Goal: Find specific page/section

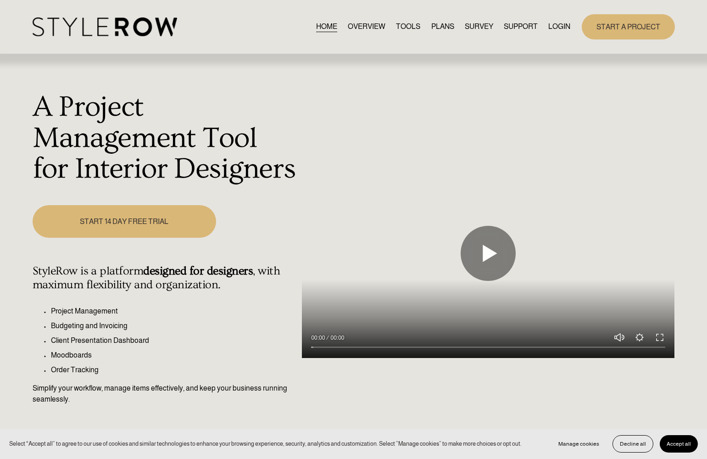
click at [562, 28] on link "LOGIN" at bounding box center [560, 27] width 22 height 12
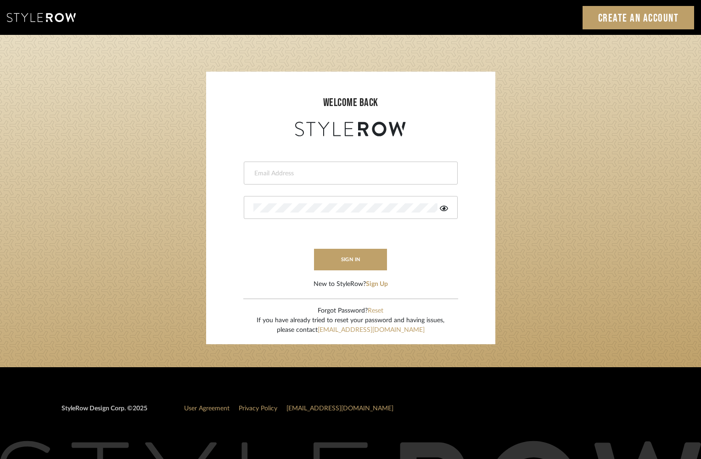
type input "krista@clothandkind.com"
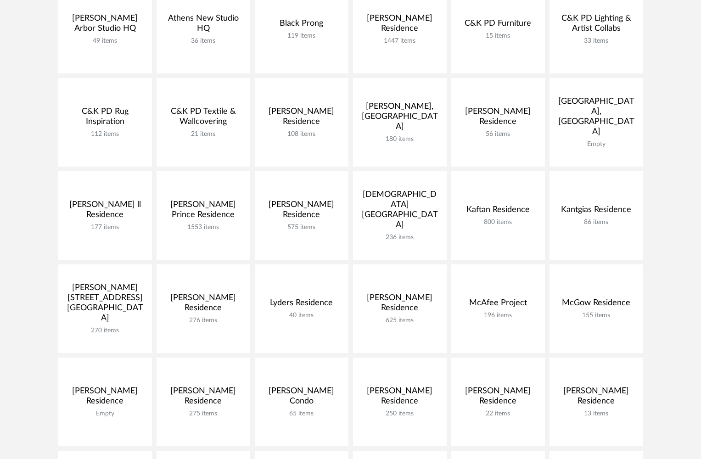
scroll to position [197, 0]
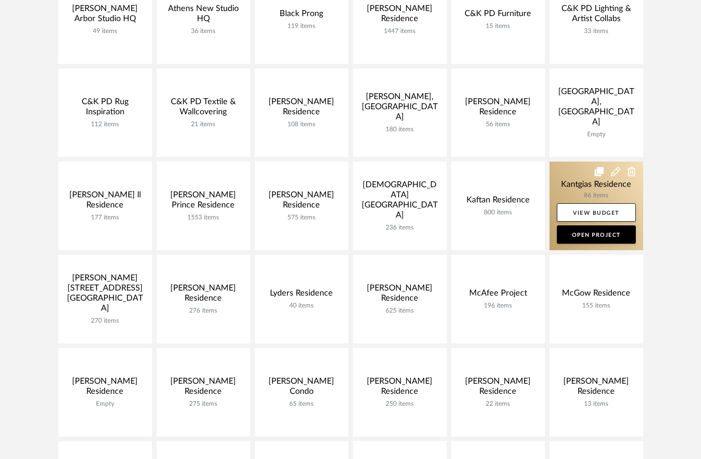
click at [570, 186] on link at bounding box center [596, 206] width 94 height 89
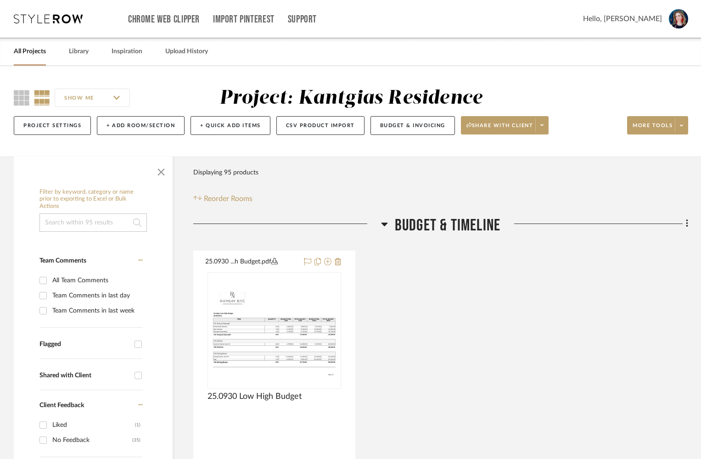
click at [162, 172] on span "button" at bounding box center [161, 170] width 22 height 22
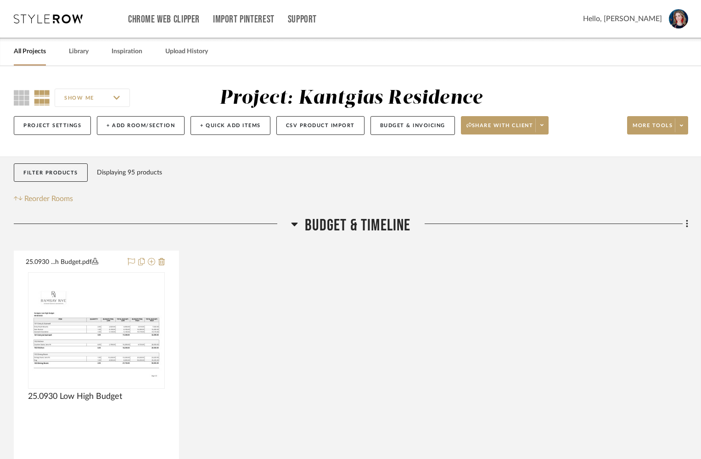
click at [294, 223] on icon at bounding box center [294, 223] width 7 height 11
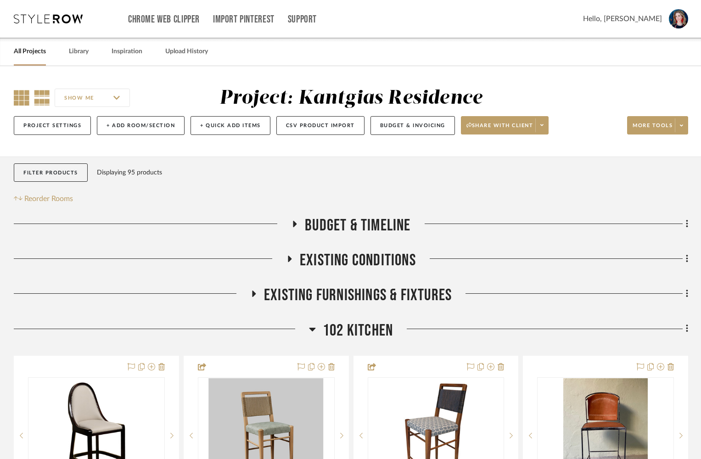
click at [20, 98] on icon at bounding box center [22, 98] width 16 height 16
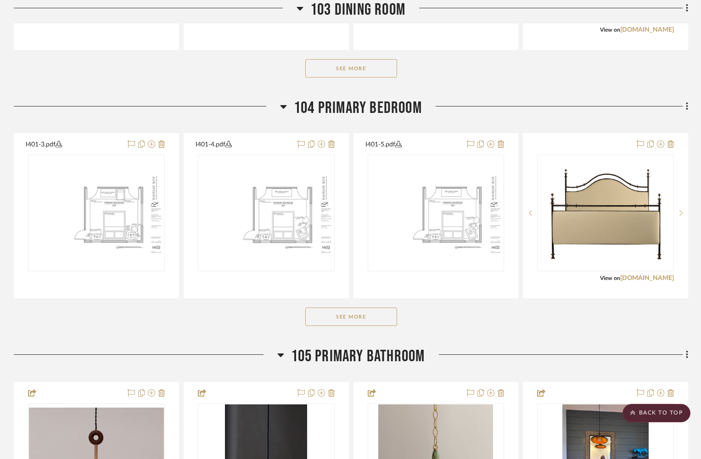
scroll to position [968, 0]
click at [363, 325] on button "See More" at bounding box center [351, 316] width 92 height 18
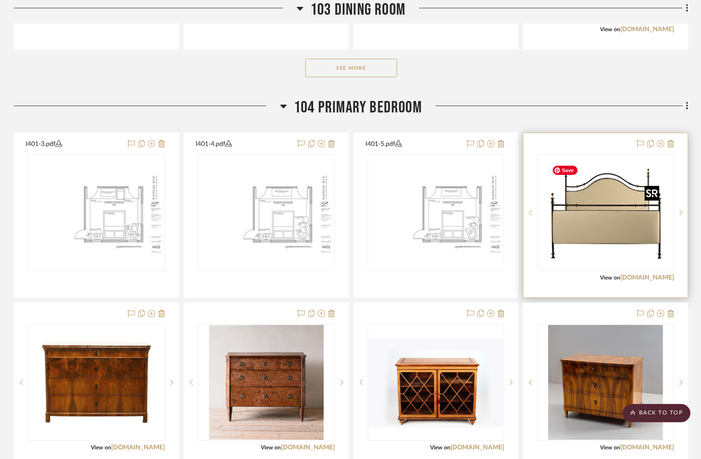
scroll to position [967, 0]
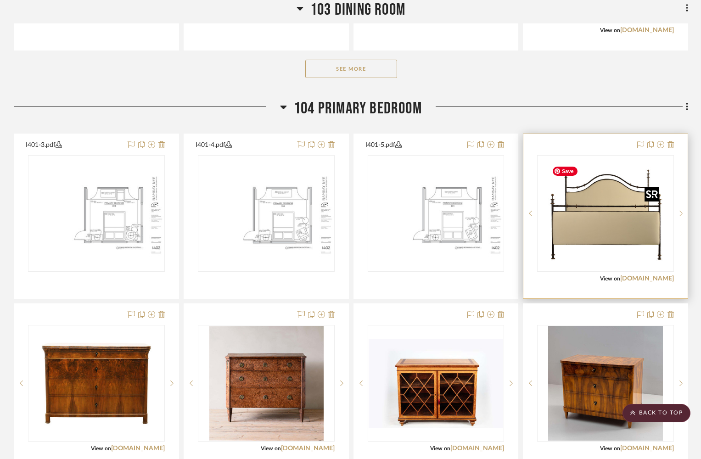
click at [604, 212] on img "0" at bounding box center [605, 213] width 115 height 115
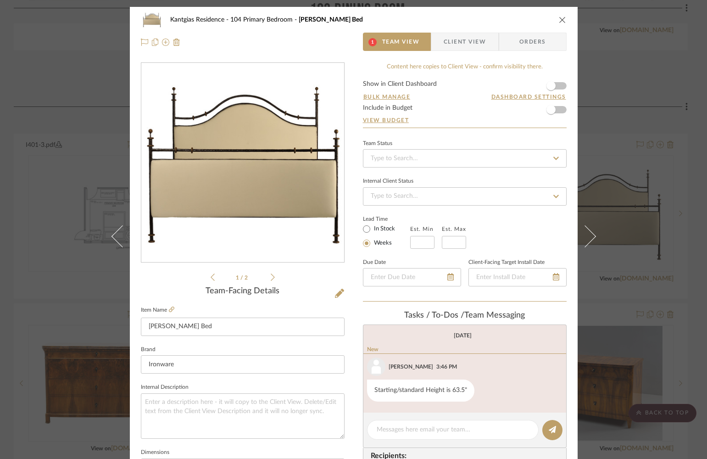
scroll to position [3, 0]
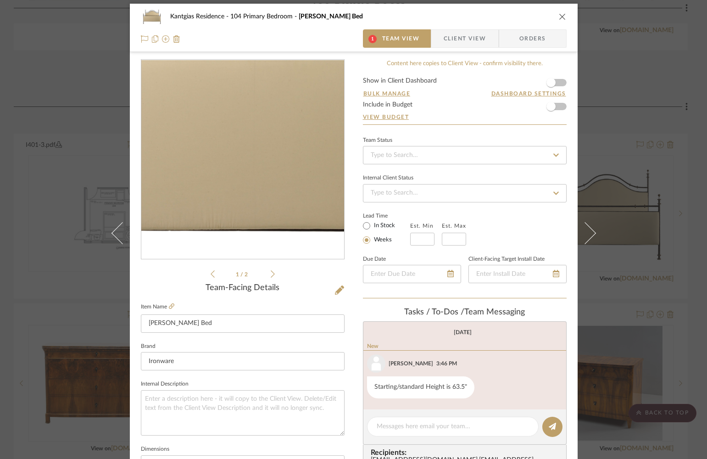
click at [225, 190] on img "0" at bounding box center [242, 159] width 199 height 199
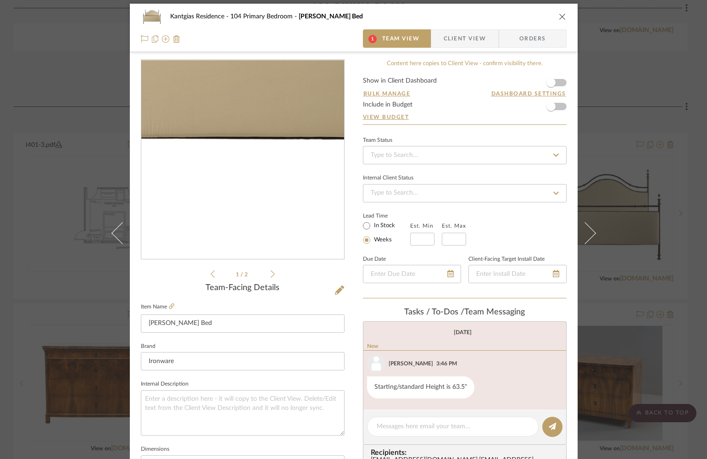
click at [246, 221] on img "0" at bounding box center [242, 159] width 199 height 199
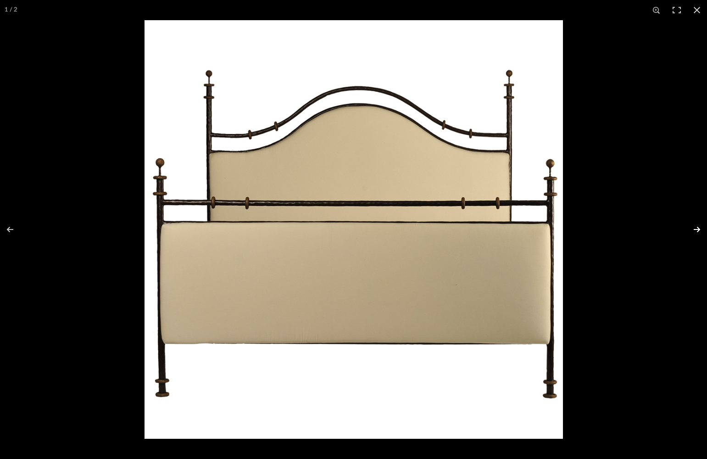
click at [696, 228] on button at bounding box center [691, 230] width 32 height 46
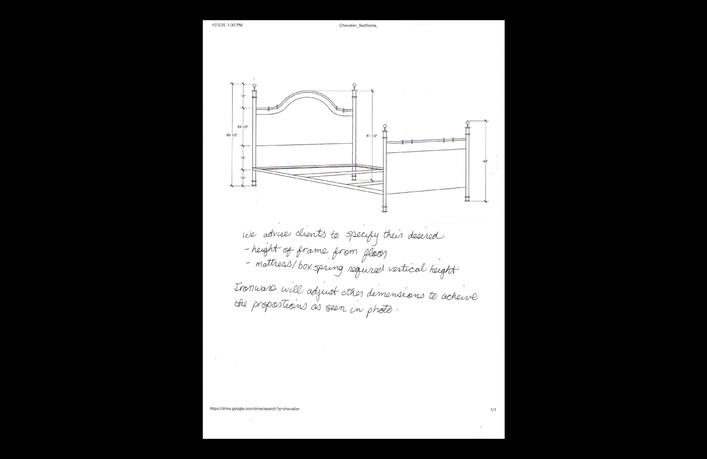
click at [697, 9] on button at bounding box center [697, 10] width 20 height 20
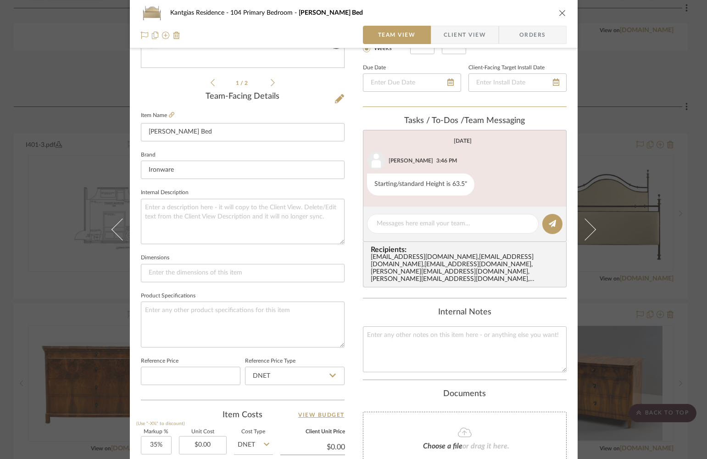
scroll to position [0, 0]
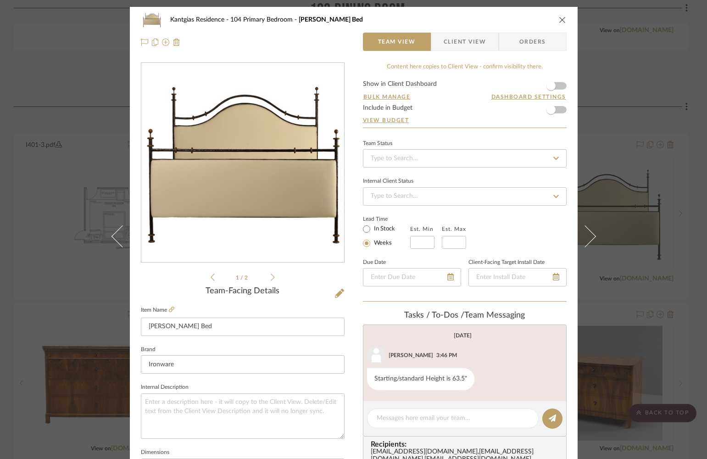
click at [560, 19] on icon "close" at bounding box center [562, 19] width 7 height 7
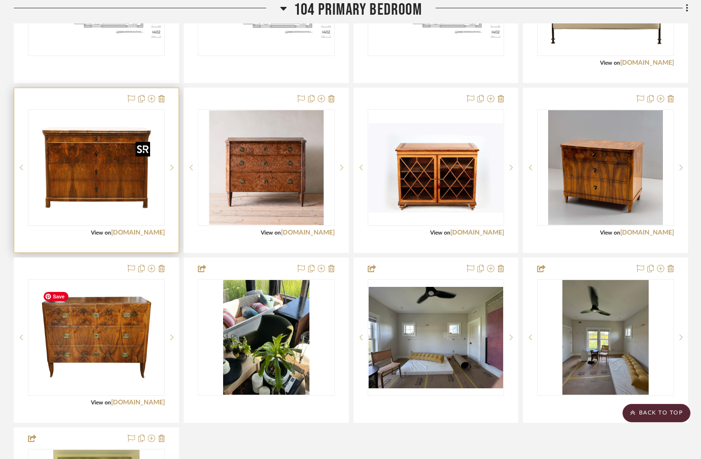
scroll to position [1192, 0]
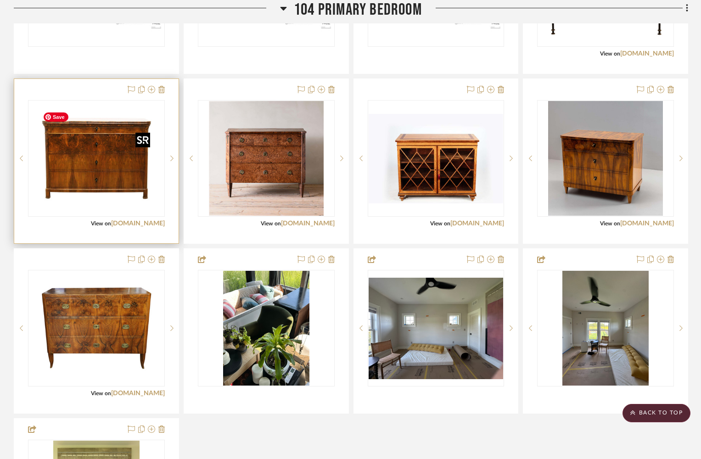
click at [87, 188] on img "0" at bounding box center [96, 158] width 115 height 115
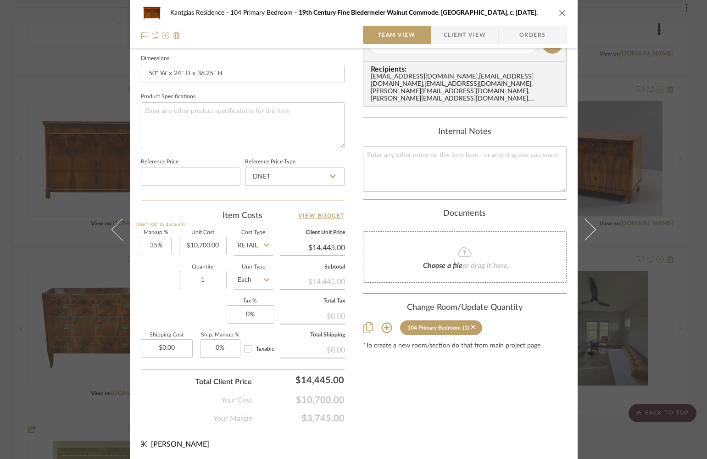
scroll to position [0, 0]
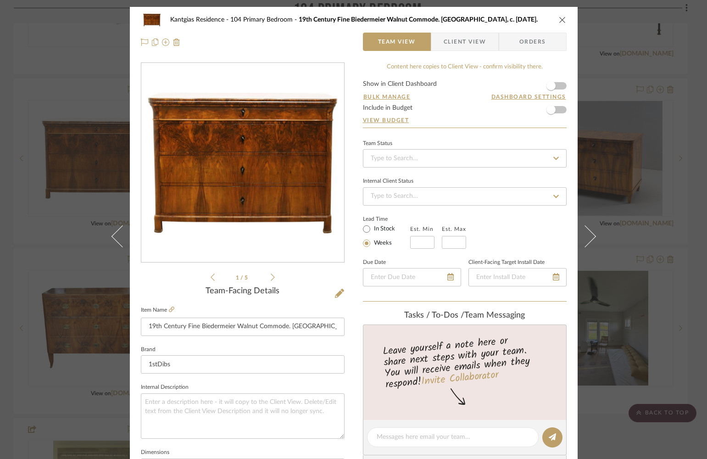
click at [559, 17] on icon "close" at bounding box center [562, 19] width 7 height 7
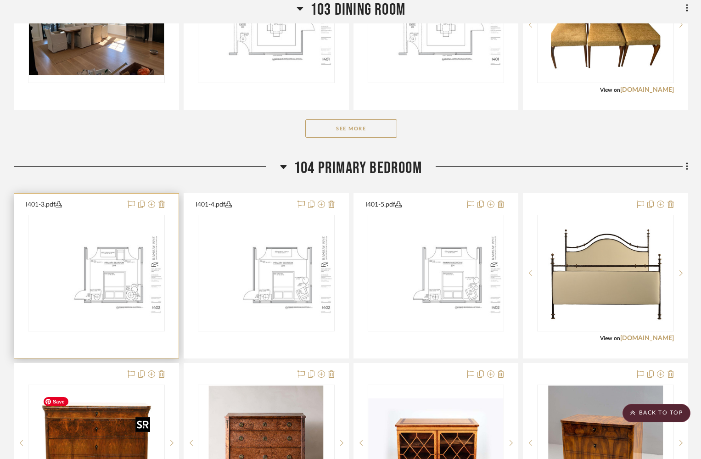
scroll to position [905, 0]
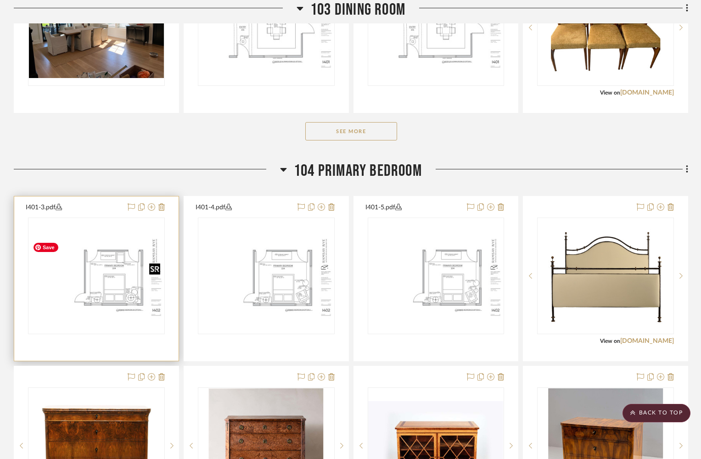
click at [114, 274] on img "0" at bounding box center [96, 275] width 135 height 87
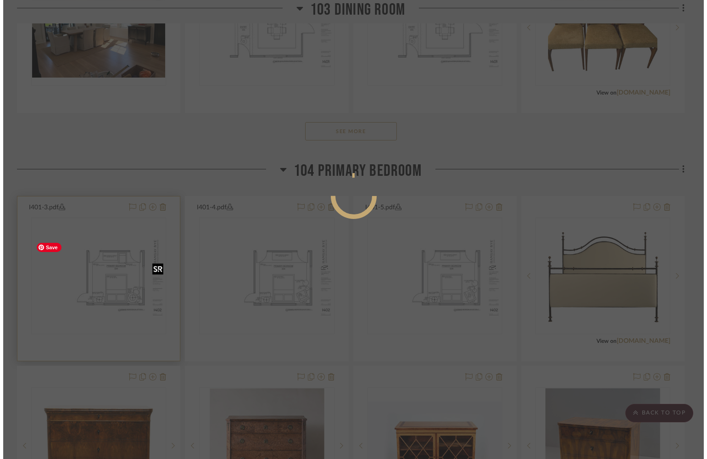
scroll to position [0, 0]
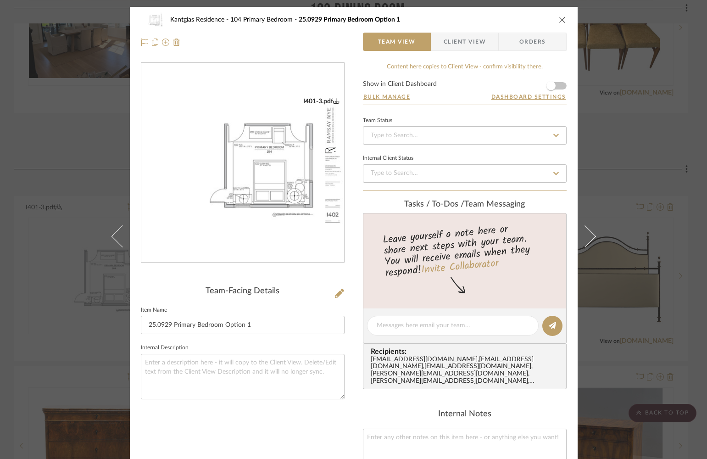
click at [276, 174] on img "0" at bounding box center [242, 162] width 203 height 131
click at [559, 21] on icon "close" at bounding box center [562, 19] width 7 height 7
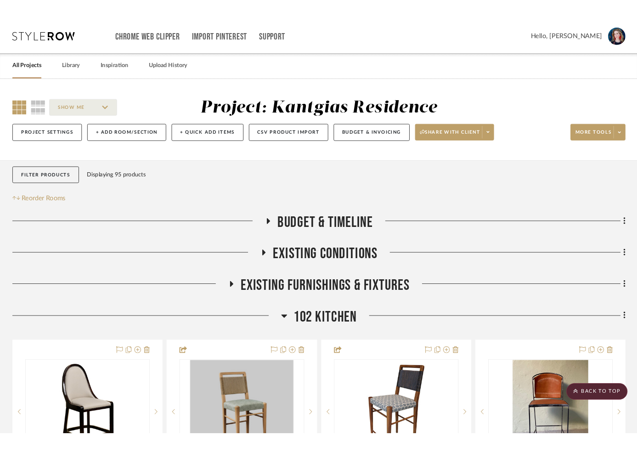
scroll to position [905, 0]
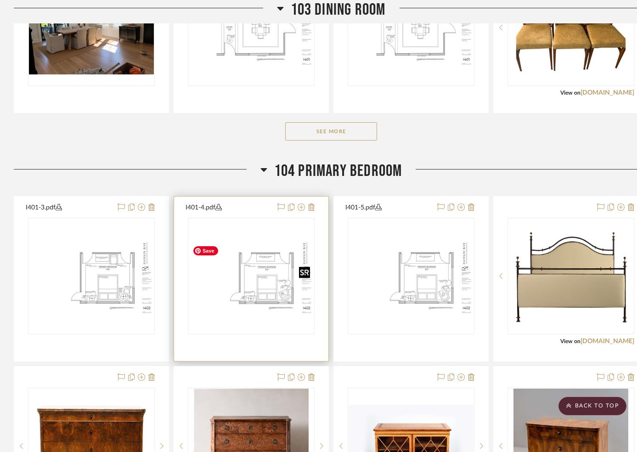
click at [272, 300] on img "0" at bounding box center [251, 276] width 125 height 81
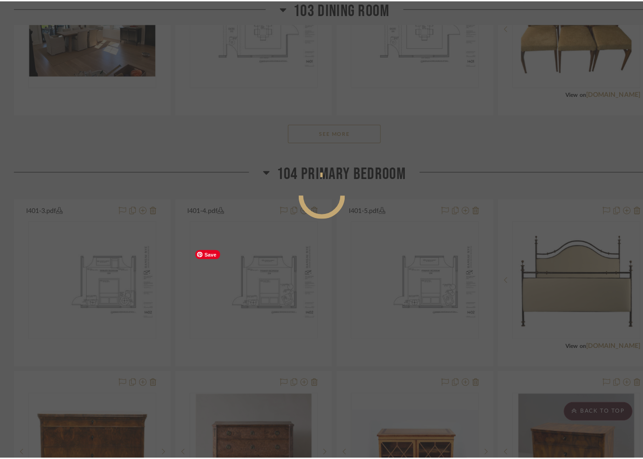
scroll to position [0, 0]
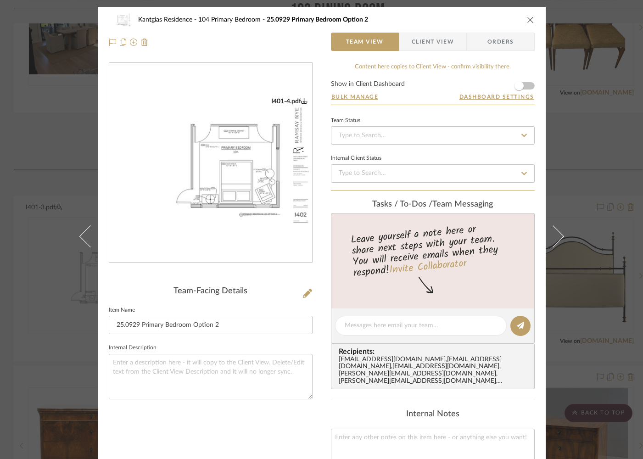
click at [251, 191] on img "0" at bounding box center [210, 162] width 203 height 131
click at [527, 20] on icon "close" at bounding box center [530, 19] width 7 height 7
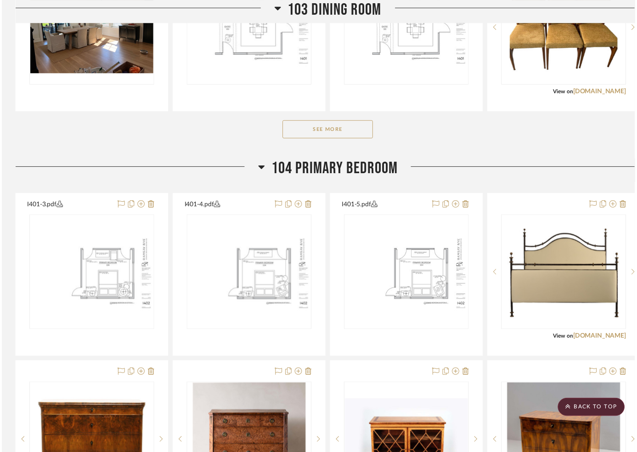
scroll to position [905, 0]
